Goal: Contribute content: Add original content to the website for others to see

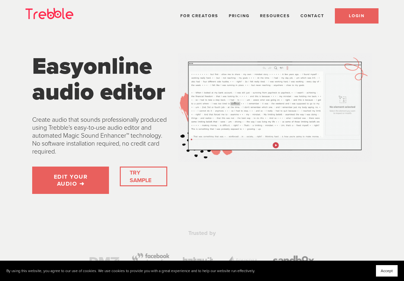
click at [356, 18] on span "LOGIN" at bounding box center [357, 15] width 16 height 5
click at [365, 18] on link "LOGIN" at bounding box center [357, 15] width 44 height 15
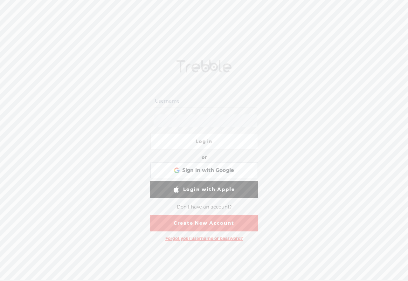
click at [202, 222] on link "Create New Account" at bounding box center [204, 223] width 108 height 17
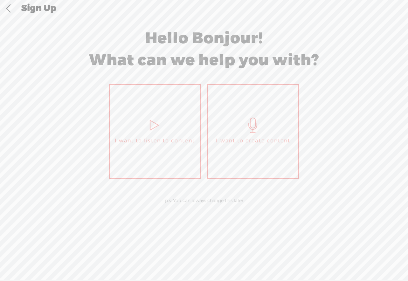
click at [286, 123] on link "I want to create content" at bounding box center [254, 132] width 92 height 96
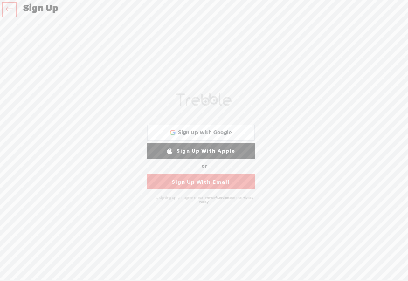
click at [198, 183] on link "Sign Up With Email" at bounding box center [201, 182] width 108 height 16
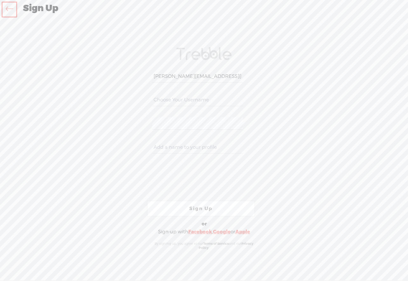
type input "[PERSON_NAME][EMAIL_ADDRESS][DOMAIN_NAME]"
type input "shacklo"
click at [135, 121] on div "Your content channel is ready! Create an account to finish the set up [PERSON_N…" at bounding box center [204, 149] width 334 height 250
click at [121, 142] on div "Your content channel is ready! Create an account to finish the set up [PERSON_N…" at bounding box center [204, 149] width 334 height 250
click at [168, 147] on input "text" at bounding box center [198, 147] width 91 height 12
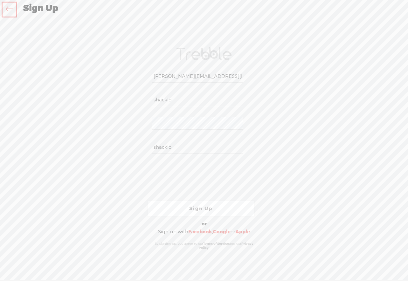
type input "shacklo"
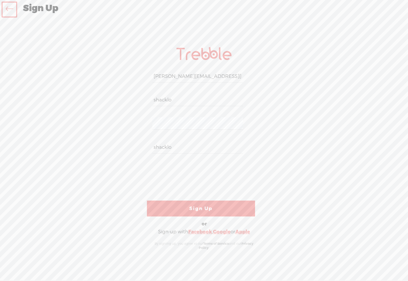
click at [204, 208] on link "Sign Up" at bounding box center [201, 209] width 108 height 16
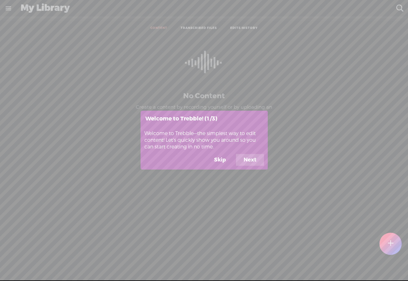
click at [222, 160] on button "Skip" at bounding box center [220, 160] width 27 height 12
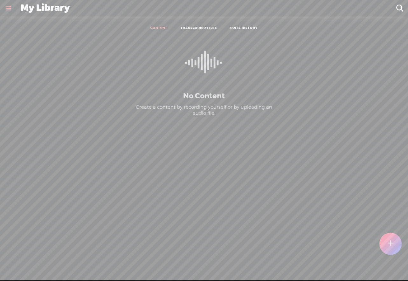
click at [157, 27] on link "CONTENT" at bounding box center [159, 28] width 17 height 4
click at [387, 244] on div at bounding box center [391, 244] width 22 height 22
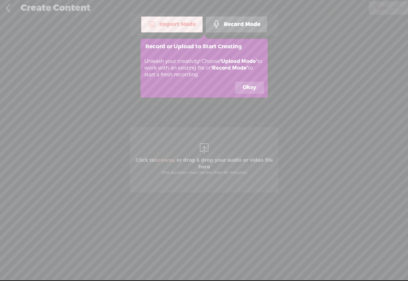
click at [203, 151] on icon at bounding box center [204, 140] width 408 height 281
click at [248, 86] on button "Okay" at bounding box center [249, 88] width 29 height 12
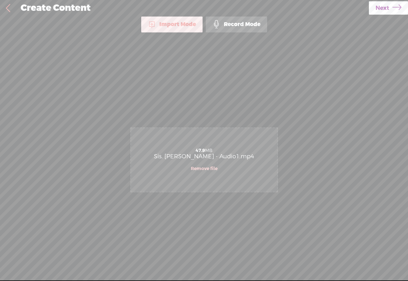
click at [177, 24] on div "Import Mode" at bounding box center [171, 25] width 61 height 16
click at [386, 5] on span "Next" at bounding box center [383, 8] width 14 height 16
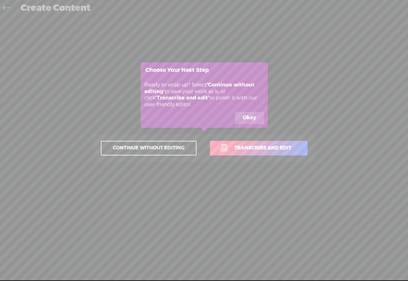
click at [268, 148] on span "Transcribe and edit" at bounding box center [263, 148] width 70 height 7
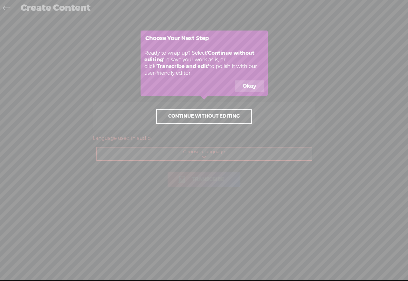
click at [245, 82] on button "Okay" at bounding box center [249, 87] width 29 height 12
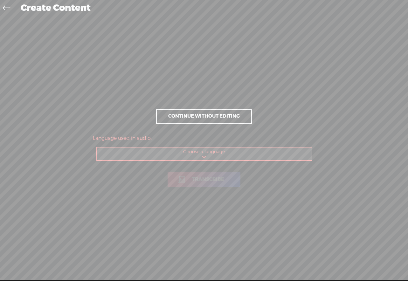
click at [202, 154] on select "Choose a language Afrikaans Albanian Amharic Arabic, Gulf Arabic, Modern Standa…" at bounding box center [205, 154] width 216 height 13
select select "en-US"
click at [97, 148] on select "Choose a language Afrikaans Albanian Amharic Arabic, Gulf Arabic, Modern Standa…" at bounding box center [205, 154] width 216 height 13
click at [208, 180] on span "Transcribe" at bounding box center [209, 179] width 46 height 7
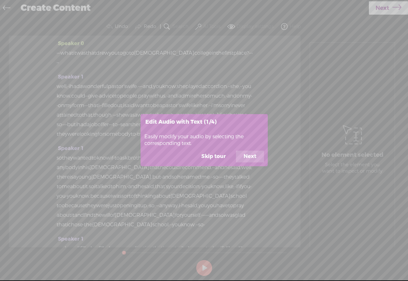
click at [211, 156] on button "Skip tour" at bounding box center [214, 157] width 40 height 12
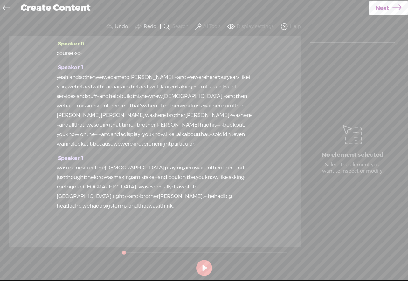
scroll to position [3476, 0]
click at [141, 130] on span "display," at bounding box center [132, 135] width 18 height 10
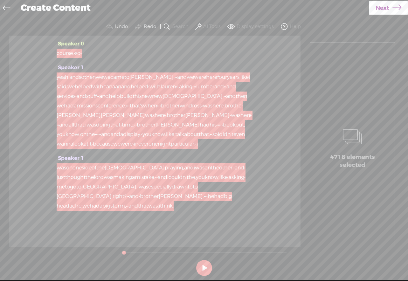
click at [395, 6] on icon at bounding box center [397, 8] width 9 height 16
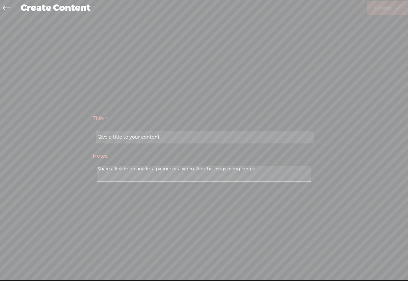
click at [139, 138] on input "text" at bounding box center [205, 137] width 218 height 12
click at [151, 139] on input "text" at bounding box center [205, 137] width 218 height 12
click at [156, 137] on input "text" at bounding box center [205, 137] width 218 height 12
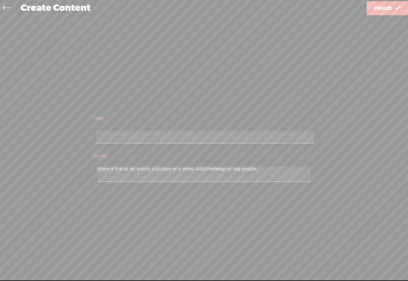
click at [135, 137] on input "asdf" at bounding box center [205, 137] width 218 height 12
click at [123, 138] on input "asdf" at bounding box center [205, 137] width 218 height 12
type input "a"
type input "V"
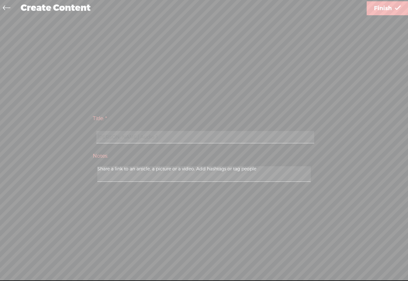
type input "[PERSON_NAME] Audio 1"
click at [384, 11] on span "Finish" at bounding box center [383, 8] width 18 height 16
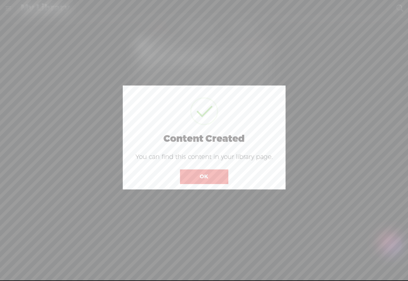
click at [209, 177] on button "OK" at bounding box center [204, 177] width 48 height 15
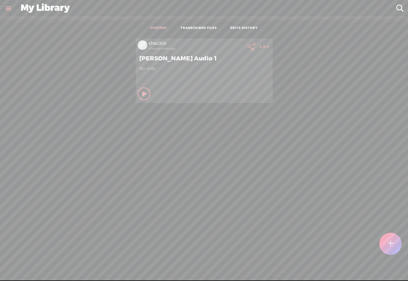
click at [394, 247] on div at bounding box center [391, 244] width 22 height 22
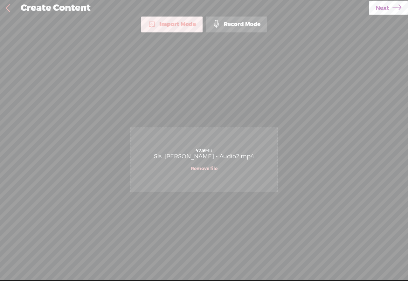
click at [388, 6] on span "Next" at bounding box center [383, 8] width 14 height 16
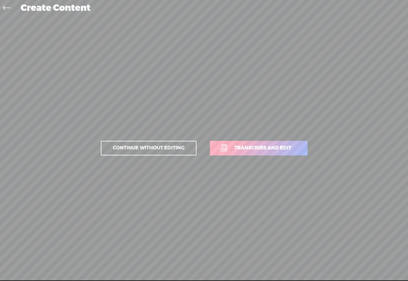
click at [251, 147] on span "Transcribe and edit" at bounding box center [263, 148] width 70 height 7
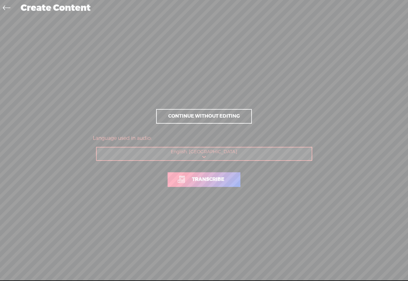
click at [208, 181] on span "Transcribe" at bounding box center [209, 179] width 46 height 7
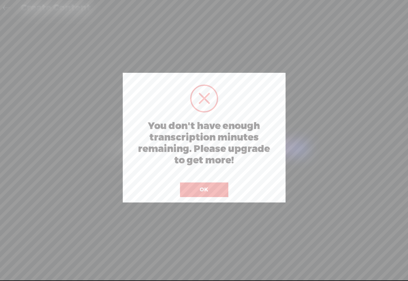
click at [206, 190] on button "OK" at bounding box center [204, 190] width 48 height 15
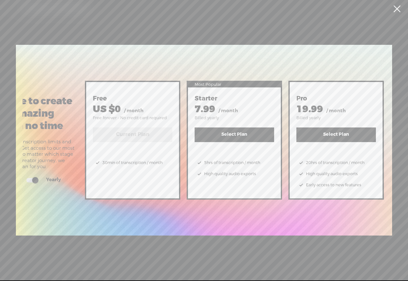
scroll to position [0, 47]
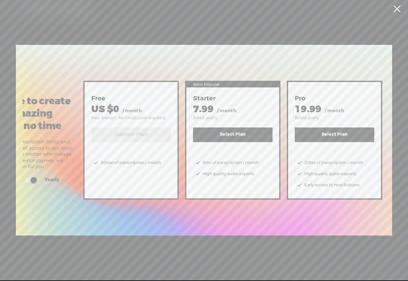
click at [230, 132] on button "Select Plan" at bounding box center [233, 135] width 80 height 15
